Goal: Task Accomplishment & Management: Manage account settings

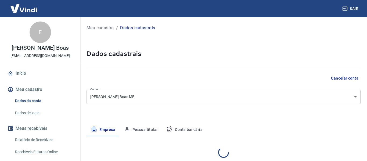
select select "SP"
select select "business"
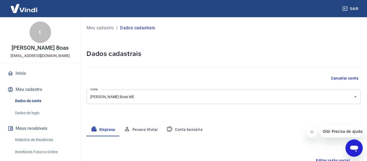
click at [18, 68] on link "Início" at bounding box center [39, 73] width 67 height 12
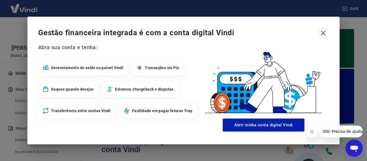
click at [323, 34] on icon "button" at bounding box center [322, 33] width 5 height 5
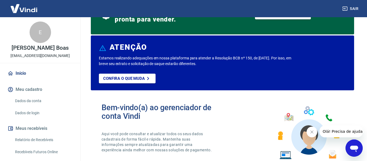
drag, startPoint x: 366, startPoint y: 21, endPoint x: 366, endPoint y: 32, distance: 10.7
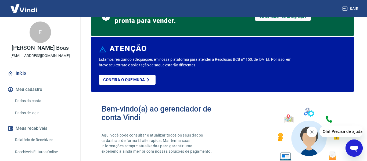
scroll to position [21, 0]
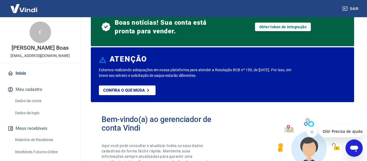
drag, startPoint x: 366, startPoint y: 32, endPoint x: 365, endPoint y: 28, distance: 4.1
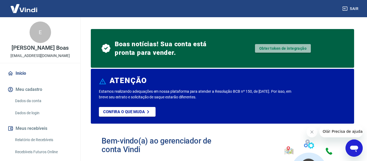
click at [290, 47] on link "Obter token de integração" at bounding box center [283, 48] width 56 height 9
click at [24, 86] on button "Meu cadastro" at bounding box center [39, 89] width 67 height 12
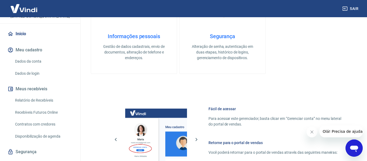
scroll to position [52, 0]
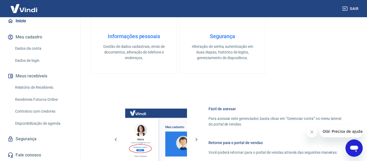
click at [29, 76] on button "Meus recebíveis" at bounding box center [39, 76] width 67 height 12
click at [28, 47] on link "Dados da conta" at bounding box center [43, 48] width 61 height 11
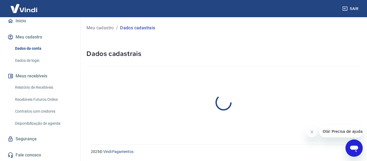
select select "SP"
select select "business"
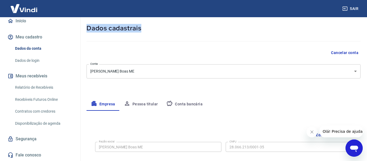
drag, startPoint x: 366, startPoint y: 21, endPoint x: 366, endPoint y: 32, distance: 11.8
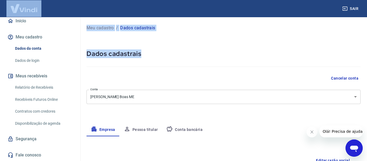
drag, startPoint x: 366, startPoint y: 32, endPoint x: 347, endPoint y: 3, distance: 35.4
click at [347, 3] on div "Sair E Erica Sena Vilas Boas ericalscosta1@gmail.com Início Meu cadastro Dados …" at bounding box center [183, 80] width 367 height 161
click at [166, 72] on div at bounding box center [223, 65] width 274 height 15
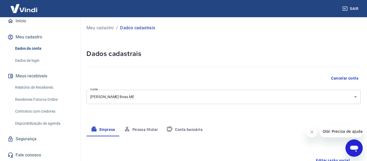
click at [25, 35] on button "Meu cadastro" at bounding box center [39, 37] width 67 height 12
click at [28, 57] on link "Dados de login" at bounding box center [43, 60] width 61 height 11
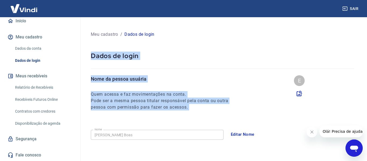
drag, startPoint x: 366, startPoint y: 41, endPoint x: 366, endPoint y: 86, distance: 45.1
click at [366, 86] on html "Sair E Erica Sena Vilas Boas ericalscosta1@gmail.com Início Meu cadastro Dados …" at bounding box center [183, 80] width 367 height 161
click at [29, 39] on button "Meu cadastro" at bounding box center [39, 37] width 67 height 12
click at [107, 63] on div at bounding box center [222, 64] width 263 height 9
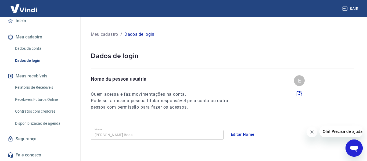
click at [18, 4] on img at bounding box center [23, 8] width 35 height 16
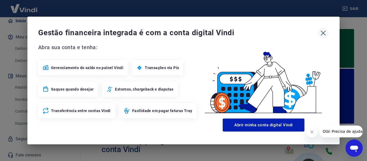
click at [325, 35] on icon "button" at bounding box center [323, 33] width 9 height 9
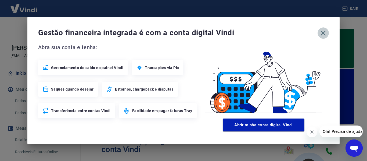
click at [326, 31] on icon "button" at bounding box center [323, 33] width 9 height 9
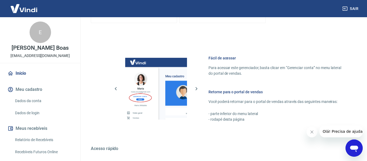
scroll to position [369, 0]
